Goal: Information Seeking & Learning: Learn about a topic

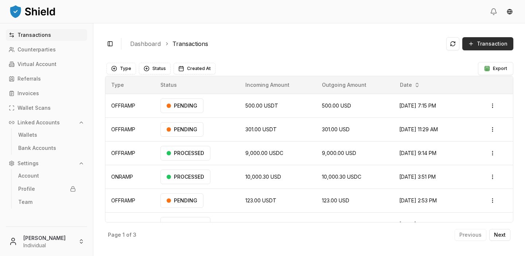
click at [484, 47] on button "Transaction" at bounding box center [487, 43] width 51 height 13
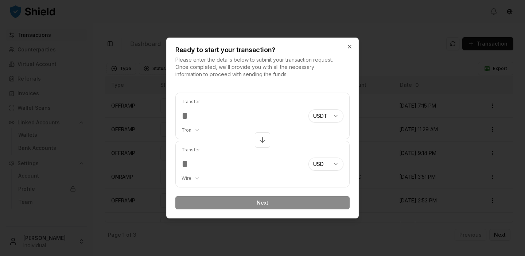
click at [433, 68] on div at bounding box center [262, 128] width 525 height 256
click at [347, 47] on icon "button" at bounding box center [350, 47] width 6 height 6
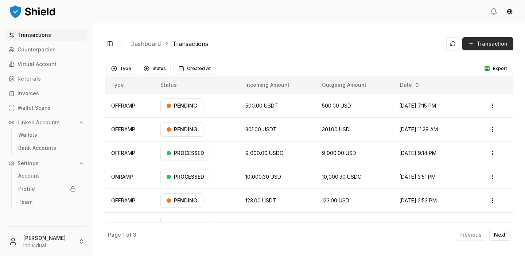
click at [477, 44] on button "Transaction" at bounding box center [487, 43] width 51 height 13
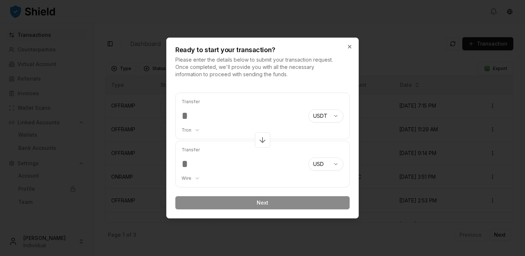
click at [216, 109] on div "Transfer Tron ******** ******** **** *******" at bounding box center [241, 116] width 121 height 46
click at [216, 114] on input "number" at bounding box center [241, 115] width 121 height 13
type input "*"
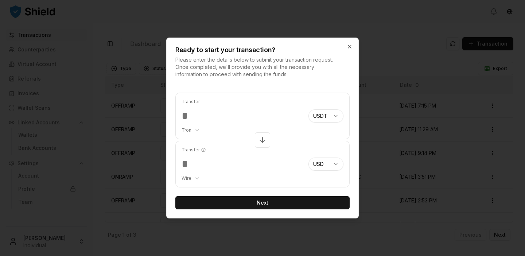
type input "***"
click at [197, 130] on body "Transactions Counterparties Virtual Account Referrals Invoices Wallet Scans Lin…" at bounding box center [262, 128] width 525 height 256
click at [269, 159] on body "Transactions Counterparties Virtual Account Referrals Invoices Wallet Scans Lin…" at bounding box center [262, 128] width 525 height 256
click at [196, 179] on body "Transactions Counterparties Virtual Account Referrals Invoices Wallet Scans Lin…" at bounding box center [262, 128] width 525 height 256
click at [257, 163] on body "Transactions Counterparties Virtual Account Referrals Invoices Wallet Scans Lin…" at bounding box center [262, 128] width 525 height 256
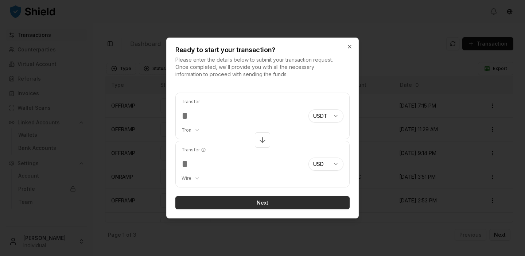
click at [263, 200] on button "Next" at bounding box center [262, 202] width 174 height 13
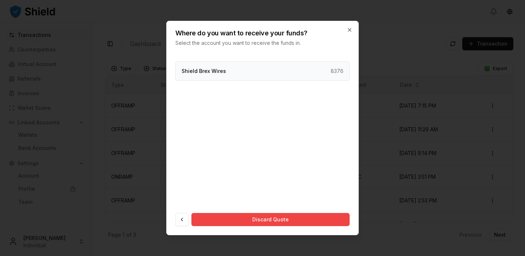
click at [280, 73] on div "Shield Brex Wires 8376" at bounding box center [262, 71] width 174 height 20
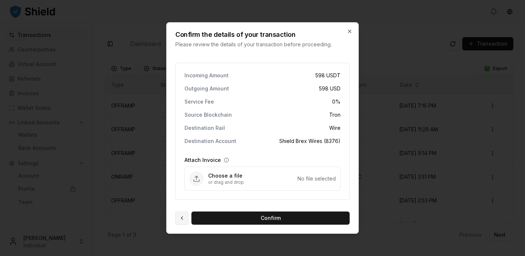
click at [180, 223] on button at bounding box center [181, 217] width 13 height 13
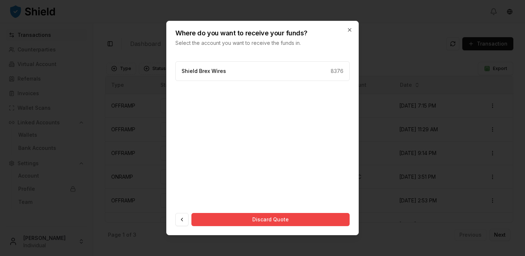
click at [258, 70] on div "Shield Brex Wires 8376" at bounding box center [262, 71] width 174 height 20
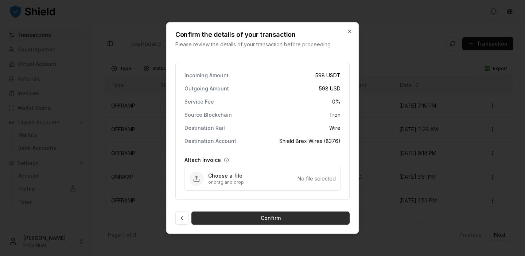
click at [286, 216] on button "Confirm" at bounding box center [270, 217] width 158 height 13
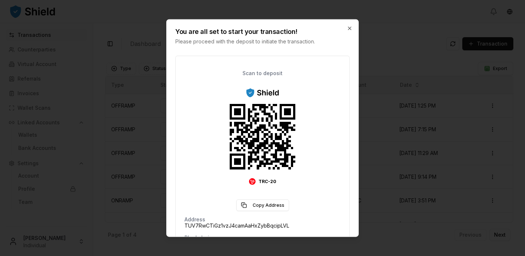
scroll to position [114, 0]
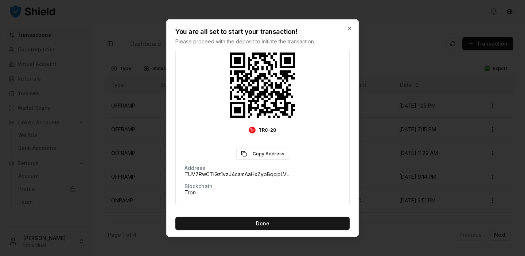
click at [209, 173] on span "TUV7RwCTiGz1vzJ4camAaHxZybBqcipLVL" at bounding box center [236, 174] width 105 height 7
click at [232, 188] on div "Blockchain Tron" at bounding box center [262, 190] width 156 height 12
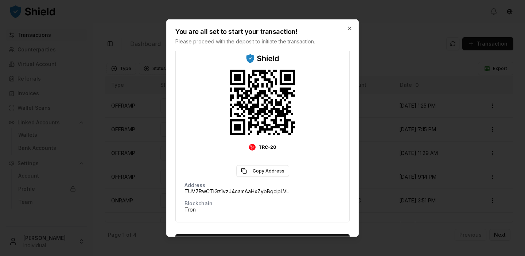
scroll to position [116, 0]
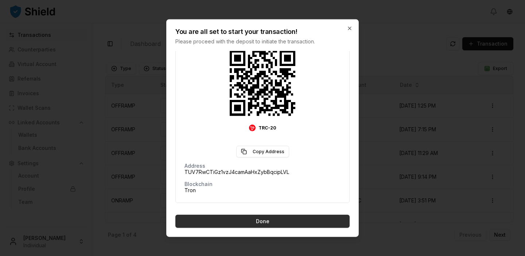
click at [284, 220] on button "Done" at bounding box center [262, 221] width 174 height 13
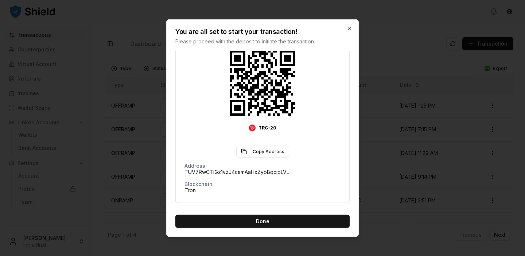
scroll to position [0, 0]
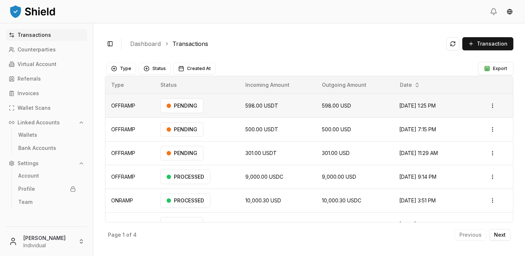
click at [112, 108] on td "OFFRAMP" at bounding box center [129, 106] width 49 height 24
click at [121, 106] on td "OFFRAMP" at bounding box center [129, 106] width 49 height 24
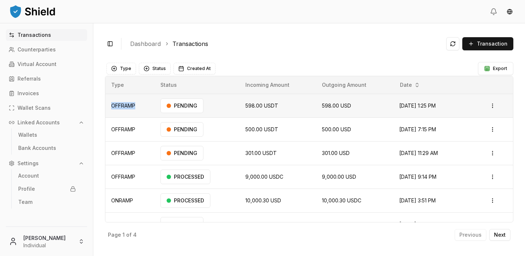
click at [121, 106] on td "OFFRAMP" at bounding box center [129, 106] width 49 height 24
click at [245, 106] on span "598.00 USDT" at bounding box center [261, 105] width 33 height 6
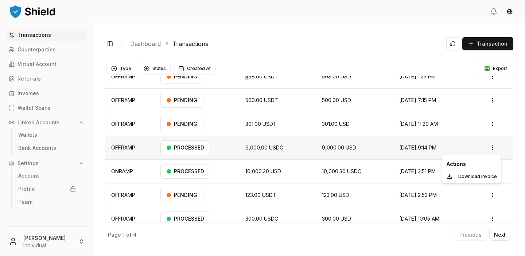
click at [492, 149] on html "Transactions Counterparties Virtual Account Referrals Invoices Wallet Scans Lin…" at bounding box center [262, 128] width 525 height 256
click at [481, 177] on p "Download Invoice" at bounding box center [477, 176] width 39 height 4
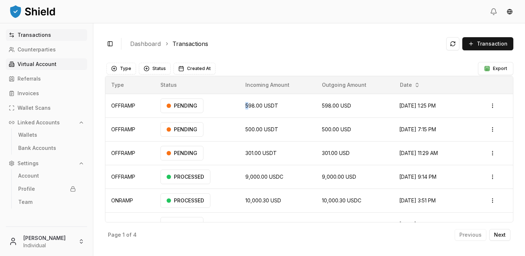
click at [53, 62] on p "Virtual Account" at bounding box center [36, 64] width 39 height 5
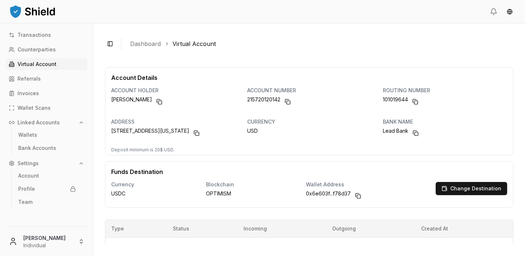
click at [125, 38] on div "Toggle Sidebar Dashboard Virtual Account" at bounding box center [309, 43] width 408 height 17
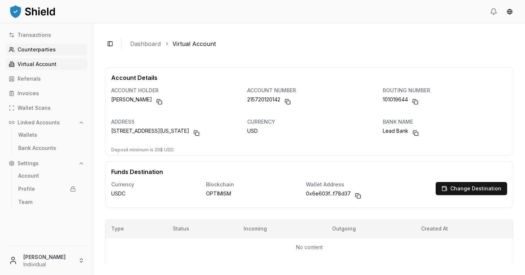
click at [44, 48] on p "Counterparties" at bounding box center [36, 49] width 38 height 5
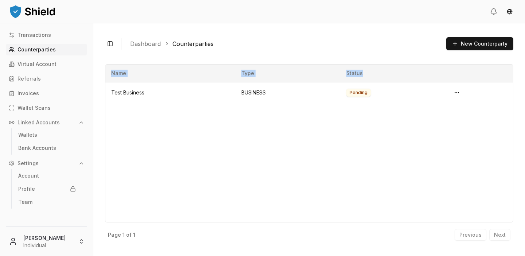
drag, startPoint x: 110, startPoint y: 90, endPoint x: 282, endPoint y: 132, distance: 177.1
click at [282, 132] on div "Name Type Status Test Business BUSINESS Pending" at bounding box center [309, 143] width 408 height 158
click at [261, 96] on td "BUSINESS" at bounding box center [287, 92] width 105 height 21
click at [454, 92] on html "Transactions Counterparties Virtual Account Referrals Invoices Wallet Scans Lin…" at bounding box center [262, 128] width 525 height 256
click at [433, 126] on div "View Details" at bounding box center [437, 122] width 47 height 12
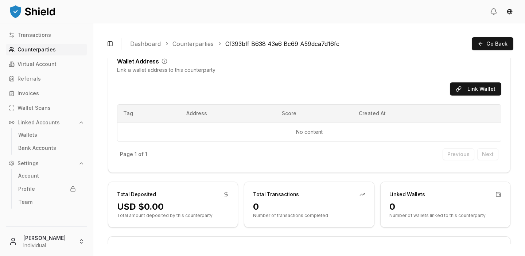
scroll to position [85, 0]
click at [488, 87] on button "Link Wallet" at bounding box center [475, 89] width 51 height 13
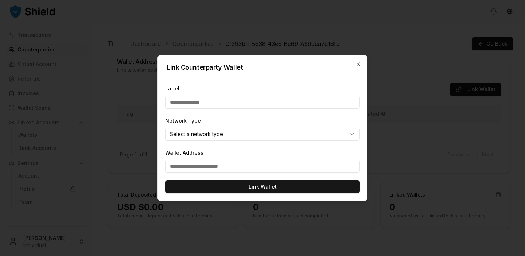
click at [221, 125] on div "Network Type Select a network type ******* ******** ******** **** ******* *****…" at bounding box center [262, 128] width 195 height 25
click at [222, 131] on body "**********" at bounding box center [262, 128] width 525 height 256
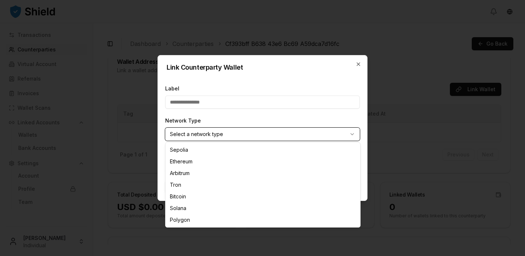
click at [416, 143] on div at bounding box center [262, 128] width 525 height 256
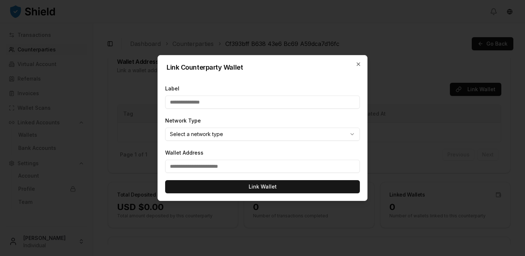
click at [363, 62] on div "Link Counterparty Wallet" at bounding box center [262, 62] width 209 height 15
click at [359, 63] on icon "button" at bounding box center [358, 64] width 3 height 3
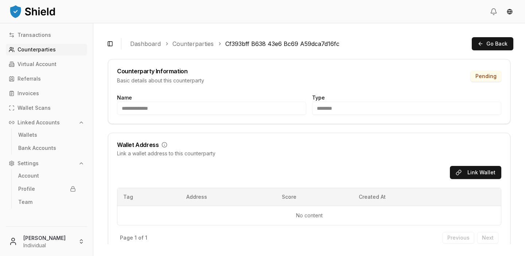
scroll to position [0, 0]
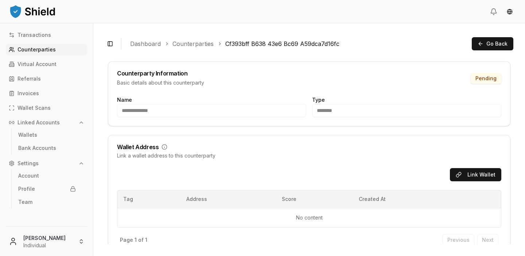
click at [189, 45] on link "Counterparties" at bounding box center [192, 43] width 41 height 9
click at [140, 42] on link "Dashboard" at bounding box center [145, 43] width 31 height 9
click at [51, 38] on link "Transactions" at bounding box center [46, 35] width 81 height 12
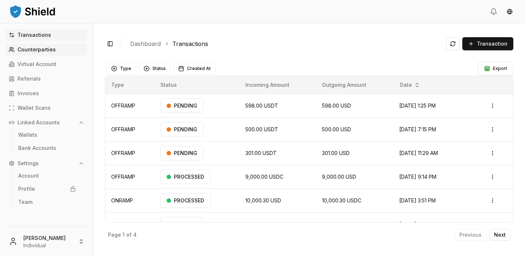
click at [57, 51] on link "Counterparties" at bounding box center [46, 50] width 81 height 12
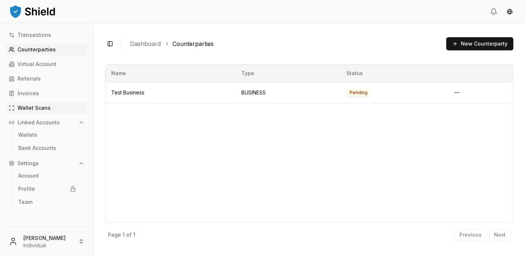
click at [46, 110] on p "Wallet Scans" at bounding box center [33, 107] width 33 height 5
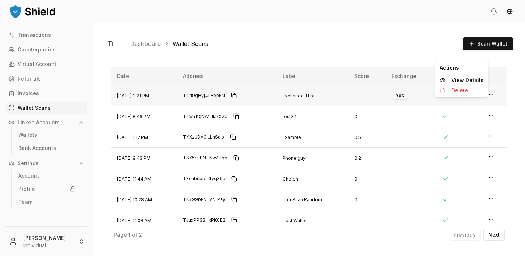
click at [492, 94] on html "Transactions Counterparties Virtual Account Referrals Invoices Wallet Scans Lin…" at bounding box center [262, 128] width 525 height 256
click at [473, 80] on p "View Details" at bounding box center [467, 80] width 32 height 5
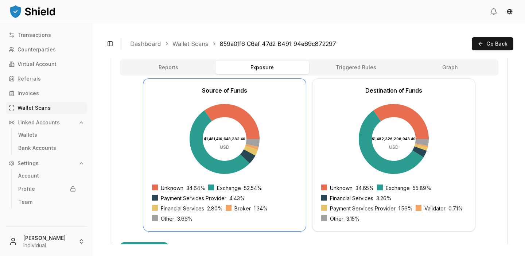
scroll to position [210, 0]
click at [479, 52] on div "Toggle Sidebar Dashboard Wallet Scans 859a0ff6 C6af 47d2 B491 94e69c872297 Go B…" at bounding box center [309, 43] width 408 height 17
click at [487, 44] on button "Go Back" at bounding box center [493, 43] width 42 height 13
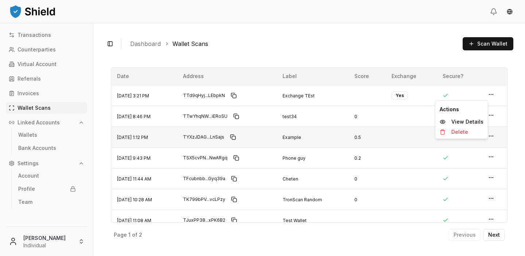
click at [489, 133] on icon "button" at bounding box center [491, 136] width 6 height 6
click at [476, 121] on p "View Details" at bounding box center [467, 121] width 32 height 5
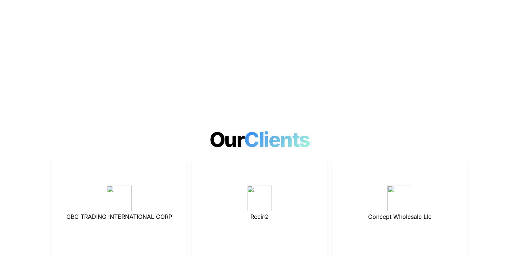
scroll to position [1978, 0]
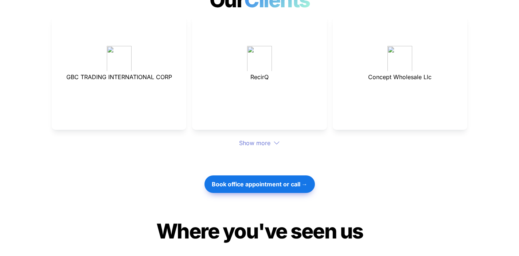
click at [253, 138] on div "Show more" at bounding box center [259, 142] width 415 height 9
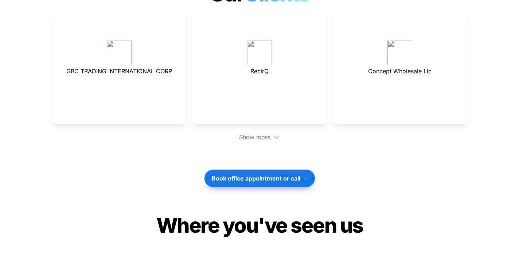
scroll to position [1988, 0]
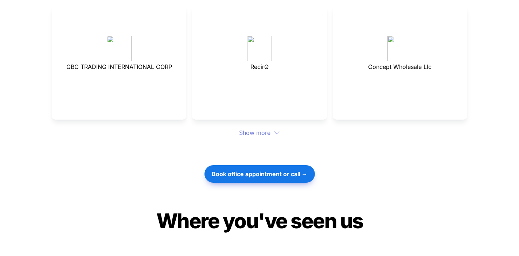
click at [274, 129] on icon at bounding box center [276, 132] width 7 height 7
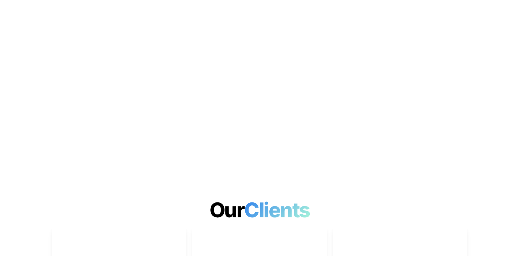
scroll to position [1916, 0]
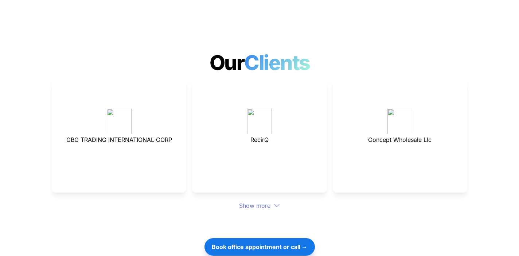
click at [270, 201] on div "Show more" at bounding box center [259, 205] width 415 height 9
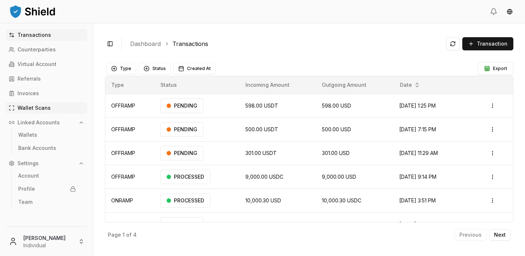
click at [42, 109] on p "Wallet Scans" at bounding box center [33, 107] width 33 height 5
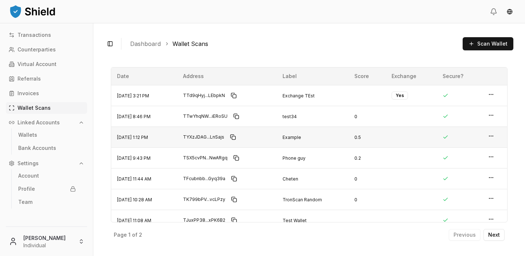
click at [492, 138] on html "Transactions Counterparties Virtual Account Referrals Invoices Wallet Scans Lin…" at bounding box center [262, 128] width 525 height 256
click at [464, 119] on p "View Details" at bounding box center [467, 121] width 32 height 5
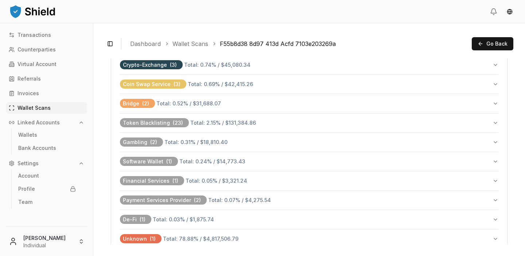
scroll to position [425, 0]
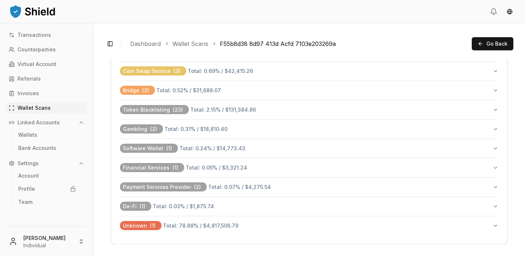
click at [374, 218] on button "Unknown ( 1 ) Total: 78.88 % / $4,817,506.79" at bounding box center [309, 225] width 378 height 19
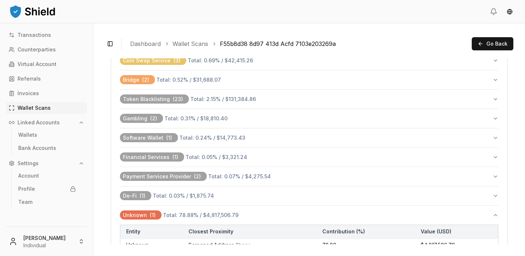
scroll to position [435, 0]
click at [265, 122] on button "Gambling ( 2 ) Total: 0.31 % / $18,810.40" at bounding box center [309, 118] width 378 height 19
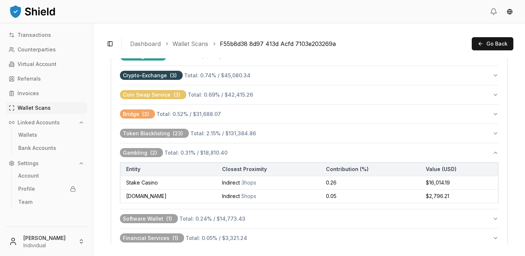
scroll to position [391, 0]
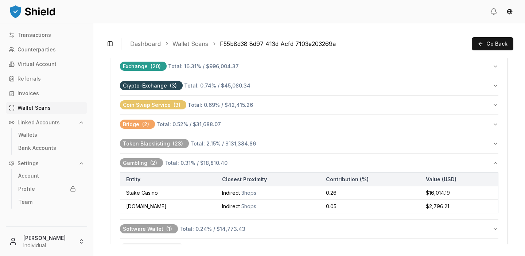
click at [299, 144] on button "Token Blacklisting ( 23 ) Total: 2.15 % / $131,384.86" at bounding box center [309, 143] width 378 height 19
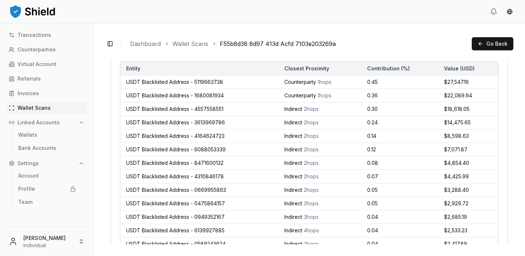
scroll to position [488, 0]
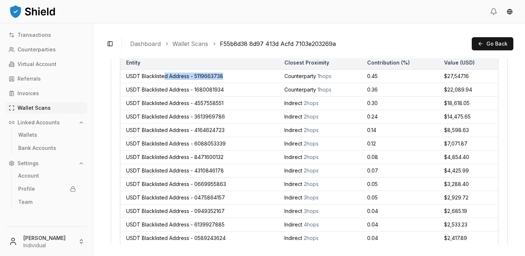
drag, startPoint x: 223, startPoint y: 76, endPoint x: 165, endPoint y: 76, distance: 58.3
click at [165, 76] on td "USDT Blacklisted Address - 5119663738" at bounding box center [199, 76] width 158 height 13
click at [145, 77] on td "USDT Blacklisted Address - 5119663738" at bounding box center [199, 76] width 158 height 13
click at [133, 76] on td "USDT Blacklisted Address - 5119663738" at bounding box center [199, 76] width 158 height 13
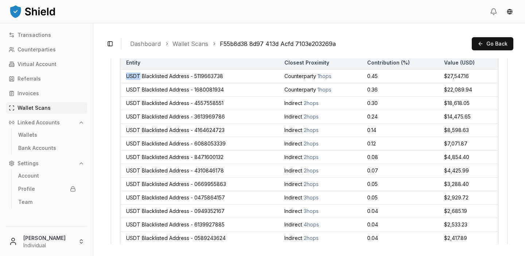
click at [135, 76] on td "USDT Blacklisted Address - 5119663738" at bounding box center [199, 76] width 158 height 13
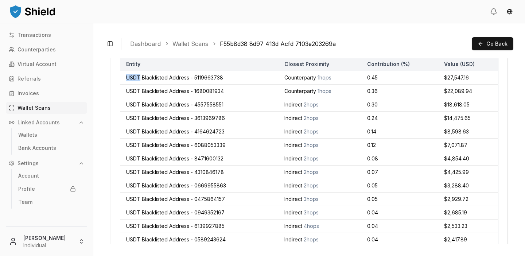
scroll to position [480, 0]
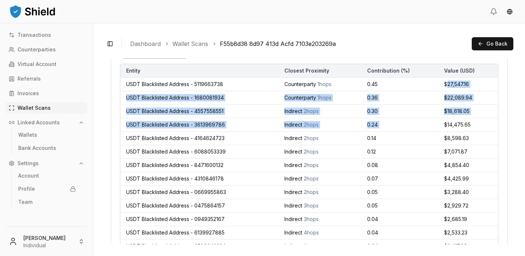
drag, startPoint x: 447, startPoint y: 81, endPoint x: 465, endPoint y: 128, distance: 50.6
click at [466, 127] on tbody "USDT Blacklisted Address - 5119663738 Counterparty 1 hops 0.45 $27,547.16 USDT …" at bounding box center [309, 233] width 378 height 310
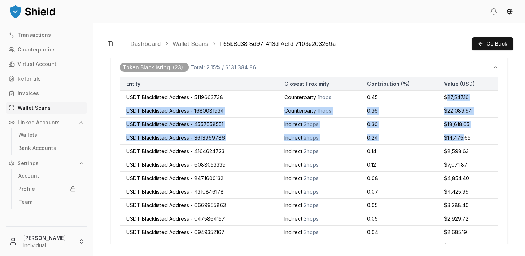
scroll to position [465, 0]
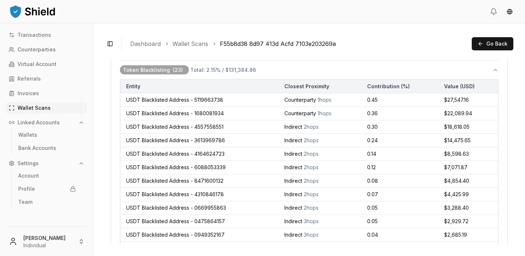
click at [401, 186] on td "0.08" at bounding box center [399, 180] width 77 height 13
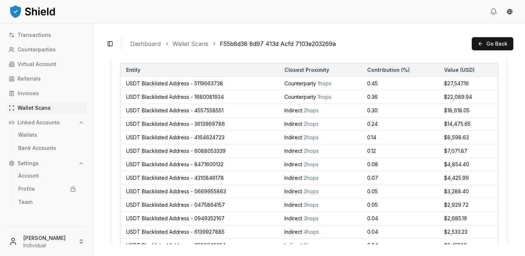
scroll to position [459, 0]
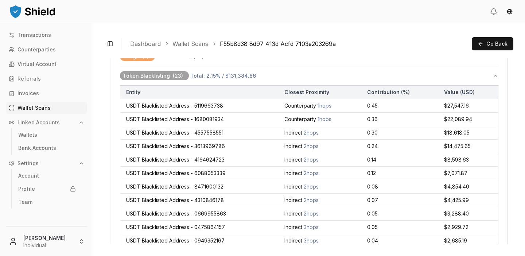
drag, startPoint x: 284, startPoint y: 105, endPoint x: 335, endPoint y: 108, distance: 50.7
click at [335, 108] on td "Counterparty 1 hops" at bounding box center [319, 105] width 83 height 13
drag, startPoint x: 190, startPoint y: 107, endPoint x: 212, endPoint y: 104, distance: 22.8
click at [216, 107] on td "USDT Blacklisted Address - 5119663738" at bounding box center [199, 105] width 158 height 13
drag, startPoint x: 220, startPoint y: 44, endPoint x: 333, endPoint y: 46, distance: 113.0
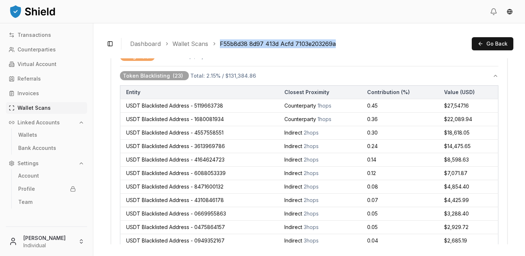
click at [333, 46] on link "F55b8d38 8d97 413d Acfd 7103e203269a" at bounding box center [278, 43] width 116 height 9
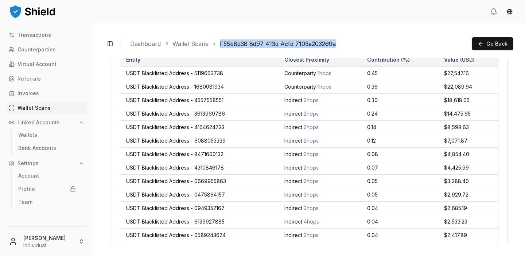
scroll to position [492, 0]
click at [304, 209] on span "3 hops" at bounding box center [311, 207] width 15 height 6
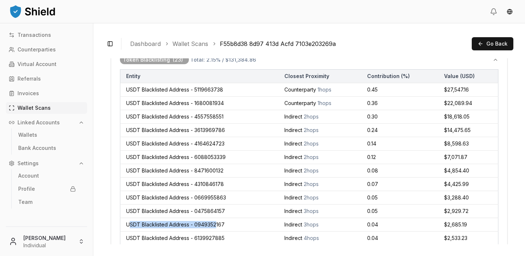
drag, startPoint x: 129, startPoint y: 223, endPoint x: 215, endPoint y: 226, distance: 86.0
click at [215, 226] on td "USDT Blacklisted Address - 0949352167" at bounding box center [199, 224] width 158 height 13
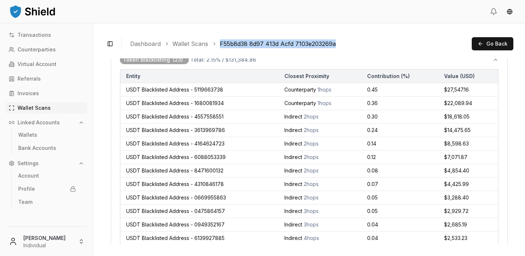
drag, startPoint x: 218, startPoint y: 41, endPoint x: 328, endPoint y: 49, distance: 110.0
click at [328, 50] on div "Toggle Sidebar Dashboard Wallet Scans F55b8d38 8d97 413d Acfd 7103e203269a Go B…" at bounding box center [309, 43] width 408 height 17
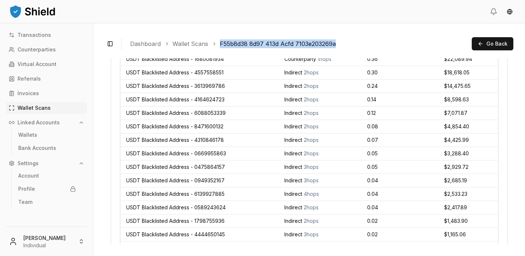
scroll to position [518, 0]
drag, startPoint x: 301, startPoint y: 195, endPoint x: 323, endPoint y: 195, distance: 21.5
click at [323, 195] on td "Indirect 4 hops" at bounding box center [319, 194] width 83 height 13
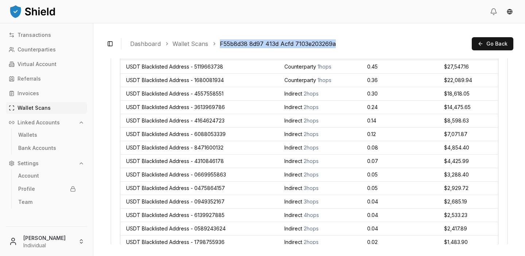
scroll to position [496, 0]
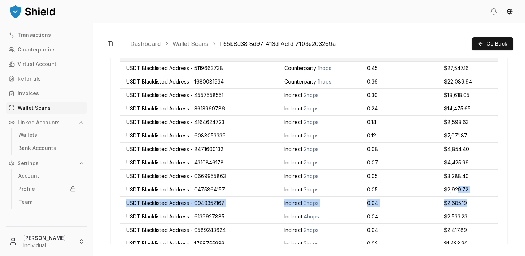
drag, startPoint x: 468, startPoint y: 200, endPoint x: 458, endPoint y: 186, distance: 18.1
click at [458, 188] on tbody "USDT Blacklisted Address - 5119663738 Counterparty 1 hops 0.45 $27,547.16 USDT …" at bounding box center [309, 217] width 378 height 310
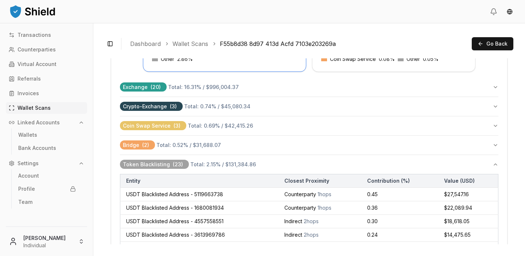
scroll to position [364, 0]
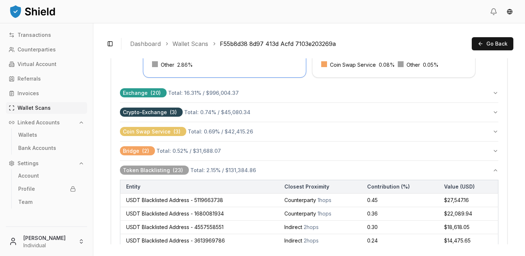
click at [493, 165] on button "Token Blacklisting ( 23 ) Total: 2.15 % / $131,384.86" at bounding box center [309, 170] width 378 height 19
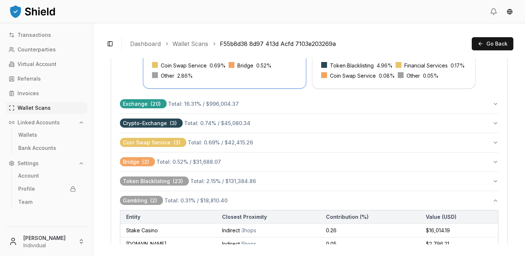
scroll to position [343, 0]
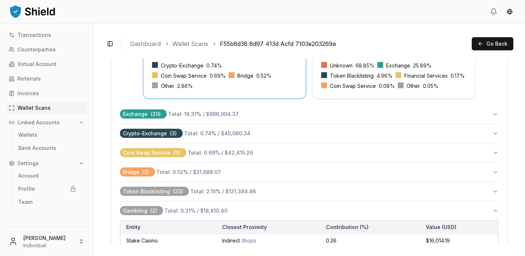
click at [189, 40] on link "Wallet Scans" at bounding box center [190, 43] width 36 height 9
click at [172, 42] on link "Wallet Scans" at bounding box center [190, 43] width 36 height 9
click at [52, 109] on link "Wallet Scans" at bounding box center [46, 108] width 81 height 12
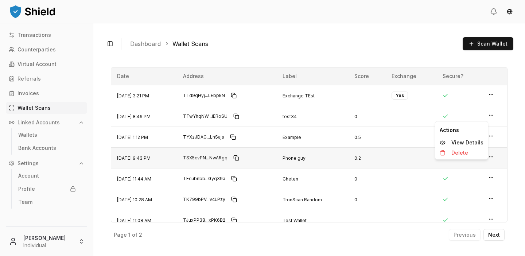
click at [490, 157] on icon "button" at bounding box center [491, 157] width 6 height 6
click at [473, 142] on p "View Details" at bounding box center [467, 142] width 32 height 5
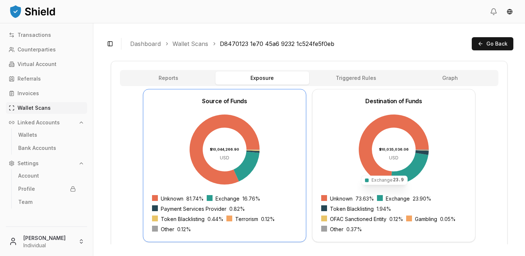
scroll to position [328, 0]
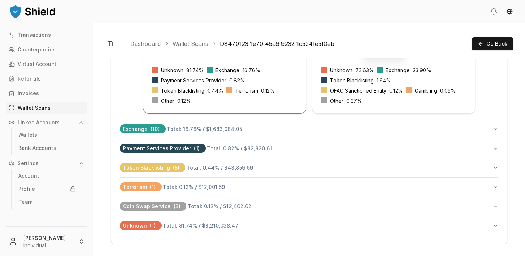
click at [263, 190] on button "Terrorism ( 1 ) Total: 0.12 % / $12,001.59" at bounding box center [309, 186] width 378 height 19
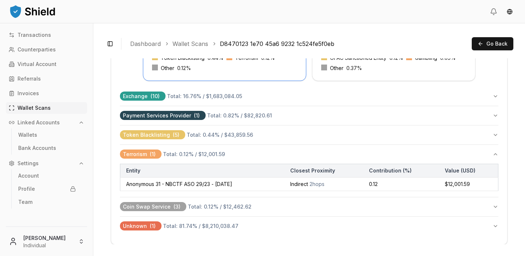
scroll to position [362, 0]
drag, startPoint x: 204, startPoint y: 183, endPoint x: 278, endPoint y: 186, distance: 73.3
click at [274, 186] on td "Anonymous 31 - NBCTF ASO 29/23 - 28 June 2023" at bounding box center [202, 183] width 164 height 13
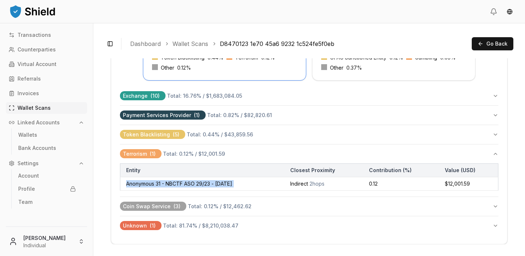
drag, startPoint x: 300, startPoint y: 180, endPoint x: 306, endPoint y: 179, distance: 5.8
click at [305, 180] on tr "Anonymous 31 - NBCTF ASO 29/23 - 28 June 2023 Indirect 2 hops 0.12 $12,001.59" at bounding box center [309, 183] width 378 height 13
click at [456, 187] on td "$12,001.59" at bounding box center [468, 183] width 59 height 13
drag, startPoint x: 454, startPoint y: 184, endPoint x: 460, endPoint y: 186, distance: 5.4
click at [460, 186] on td "$12,001.59" at bounding box center [468, 183] width 59 height 13
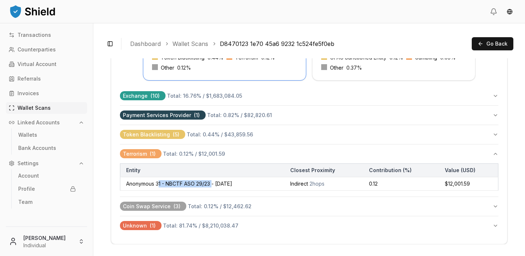
drag, startPoint x: 159, startPoint y: 183, endPoint x: 212, endPoint y: 183, distance: 53.2
click at [212, 183] on td "Anonymous 31 - NBCTF ASO 29/23 - 28 June 2023" at bounding box center [202, 183] width 164 height 13
click at [136, 185] on td "Anonymous 31 - NBCTF ASO 29/23 - 28 June 2023" at bounding box center [202, 183] width 164 height 13
drag, startPoint x: 126, startPoint y: 184, endPoint x: 254, endPoint y: 185, distance: 128.3
click at [254, 185] on td "Anonymous 31 - NBCTF ASO 29/23 - 28 June 2023" at bounding box center [202, 183] width 164 height 13
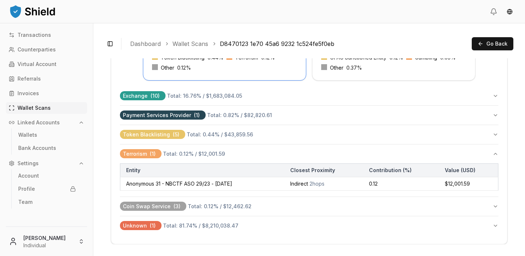
click at [223, 182] on td "Anonymous 31 - NBCTF ASO 29/23 - 28 June 2023" at bounding box center [202, 183] width 164 height 13
drag, startPoint x: 213, startPoint y: 184, endPoint x: 260, endPoint y: 185, distance: 47.0
click at [260, 185] on td "Anonymous 31 - NBCTF ASO 29/23 - 28 June 2023" at bounding box center [202, 183] width 164 height 13
click at [253, 186] on td "Anonymous 31 - NBCTF ASO 29/23 - 28 June 2023" at bounding box center [202, 183] width 164 height 13
click at [243, 185] on td "Anonymous 31 - NBCTF ASO 29/23 - 28 June 2023" at bounding box center [202, 183] width 164 height 13
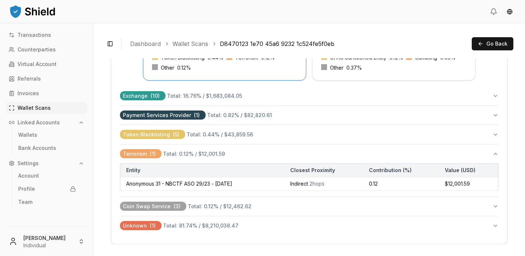
click at [243, 185] on td "Anonymous 31 - NBCTF ASO 29/23 - 28 June 2023" at bounding box center [202, 183] width 164 height 13
click at [263, 181] on td "Anonymous 31 - NBCTF ASO 29/23 - 28 June 2023" at bounding box center [202, 183] width 164 height 13
drag, startPoint x: 326, startPoint y: 182, endPoint x: 339, endPoint y: 182, distance: 12.4
click at [324, 182] on span "2 hops" at bounding box center [316, 183] width 15 height 6
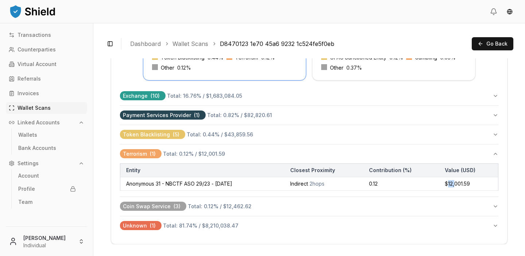
drag, startPoint x: 452, startPoint y: 184, endPoint x: 462, endPoint y: 184, distance: 10.2
click at [459, 184] on td "$12,001.59" at bounding box center [468, 183] width 59 height 13
click at [51, 109] on link "Wallet Scans" at bounding box center [46, 108] width 81 height 12
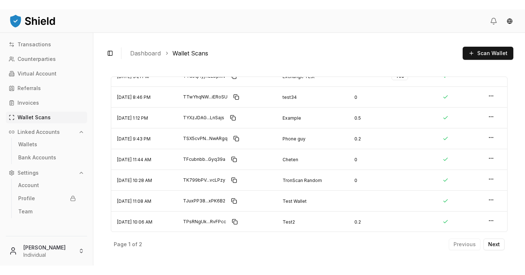
scroll to position [10, 0]
